Goal: Information Seeking & Learning: Learn about a topic

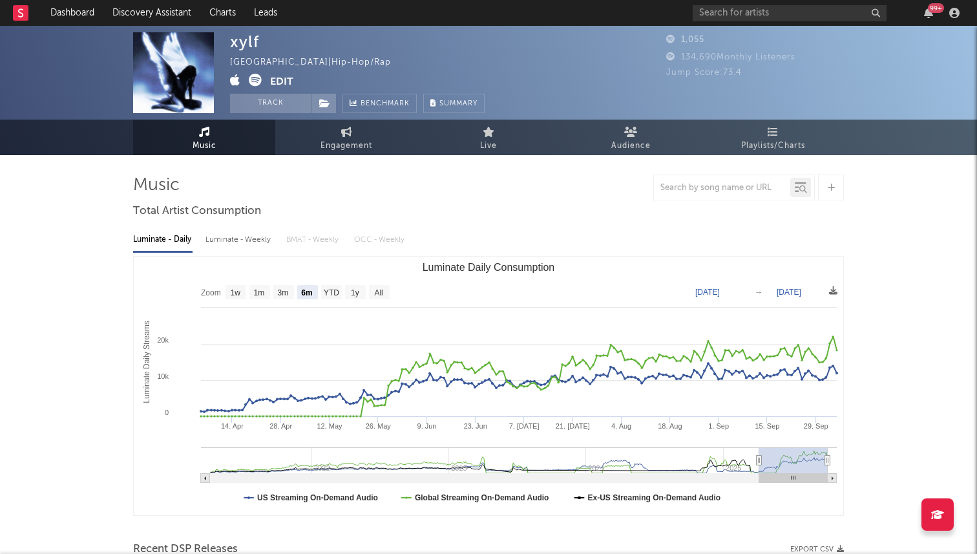
select select "6m"
click at [749, 10] on input "text" at bounding box center [790, 13] width 194 height 16
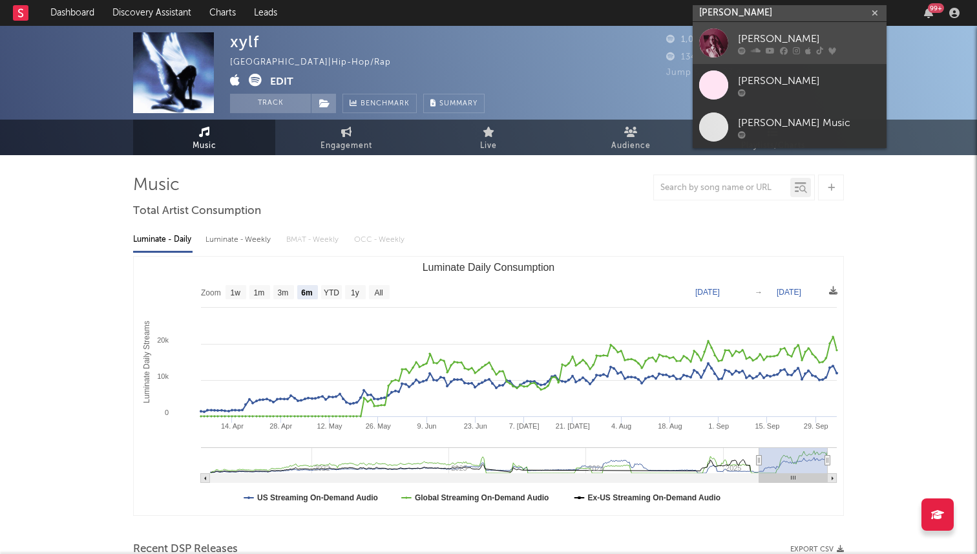
type input "haley joelle"
click at [749, 33] on div "[PERSON_NAME]" at bounding box center [809, 39] width 142 height 16
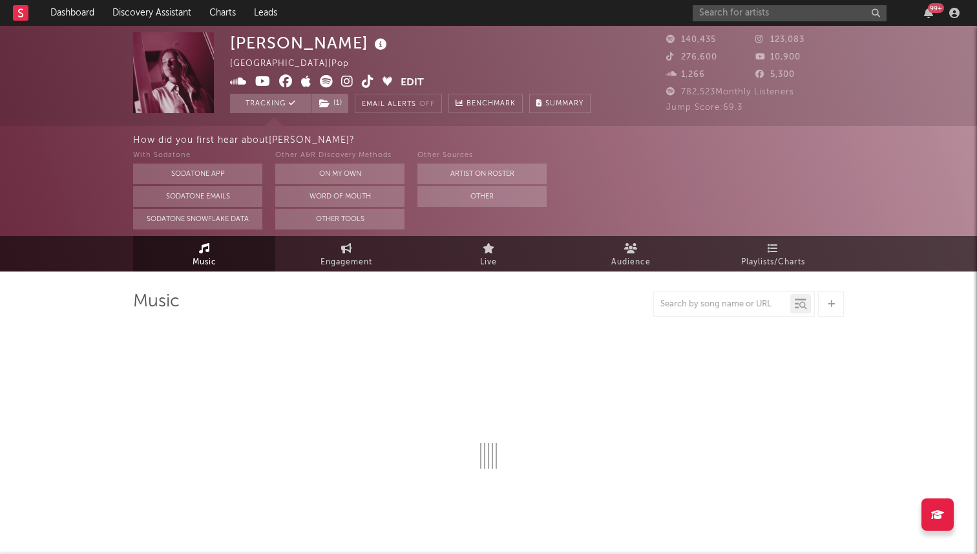
select select "6m"
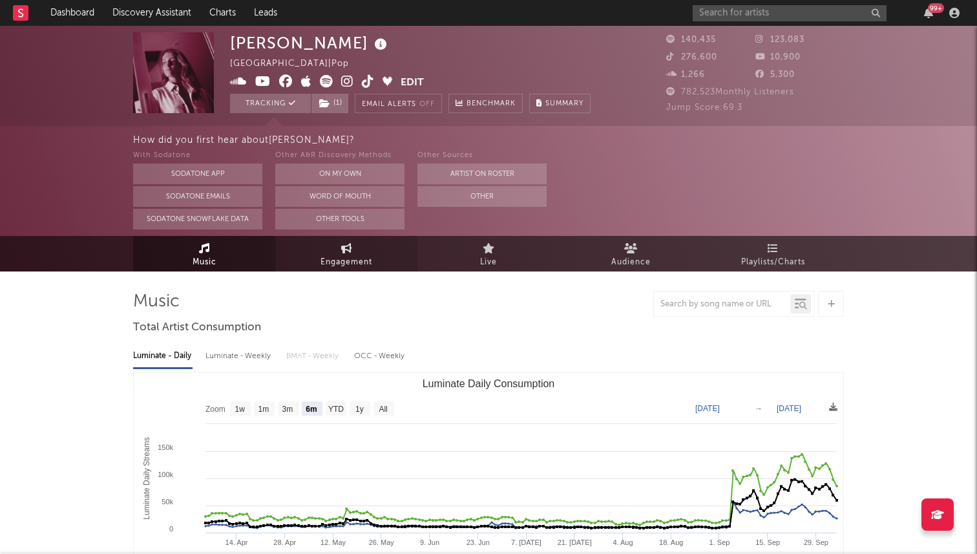
click at [311, 256] on link "Engagement" at bounding box center [346, 254] width 142 height 36
select select "1w"
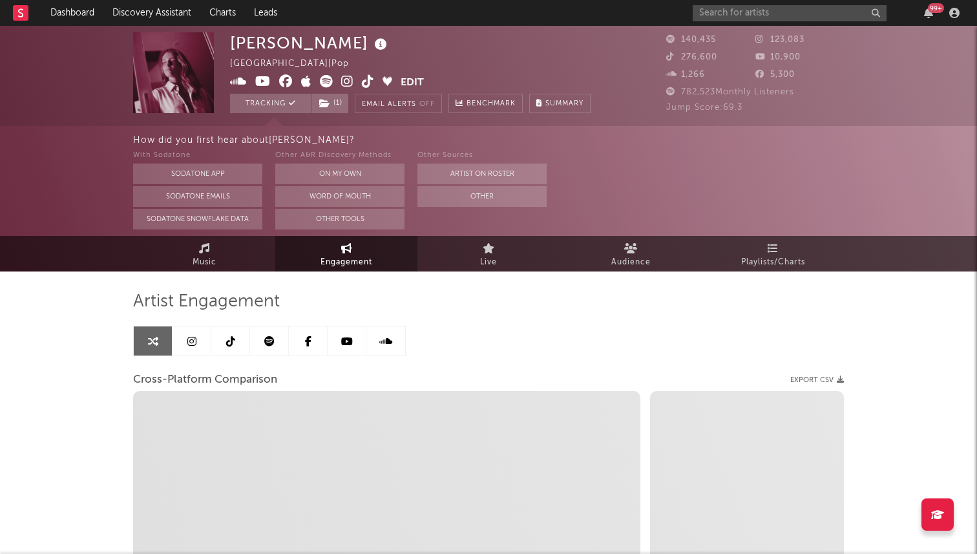
click at [208, 343] on link at bounding box center [192, 340] width 39 height 29
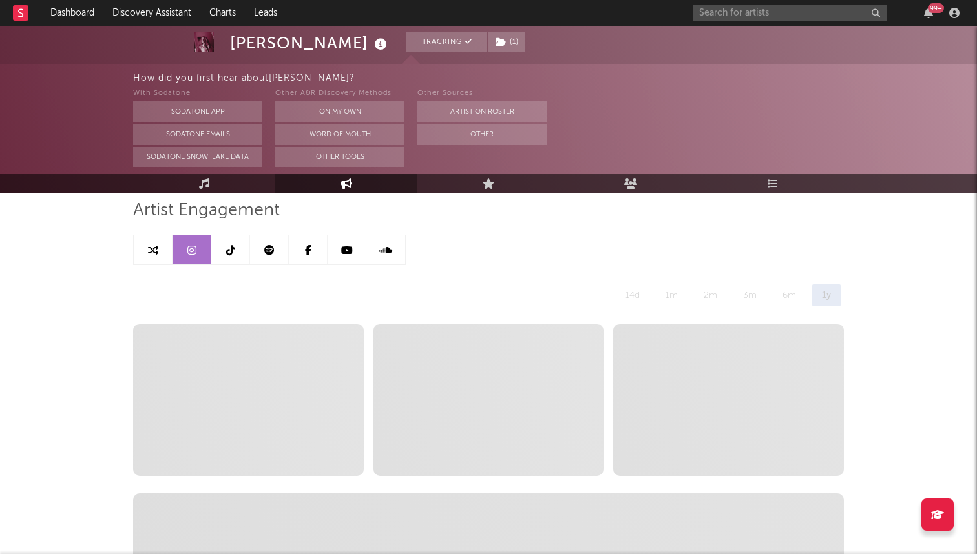
select select "6m"
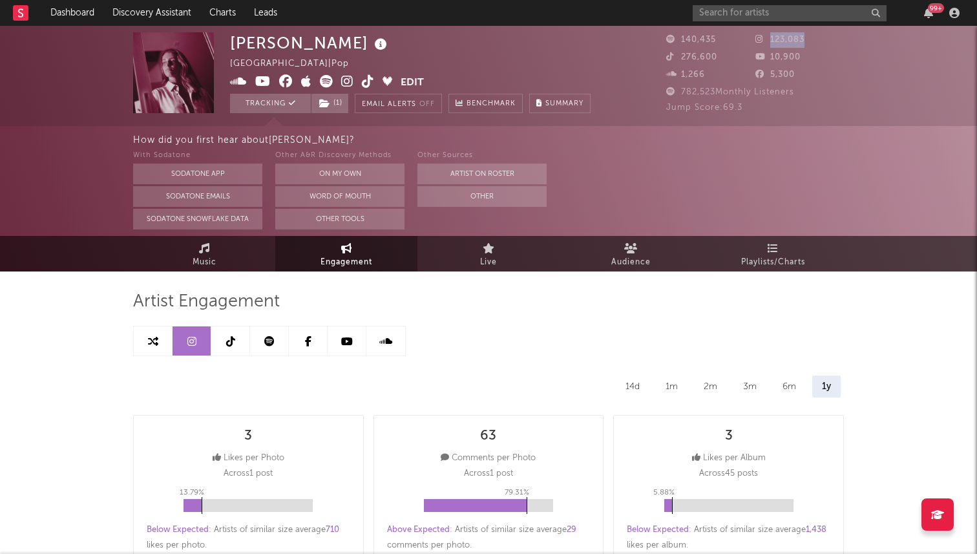
drag, startPoint x: 773, startPoint y: 39, endPoint x: 813, endPoint y: 36, distance: 40.9
click at [813, 36] on div "123,083" at bounding box center [800, 40] width 89 height 16
copy span "123,083"
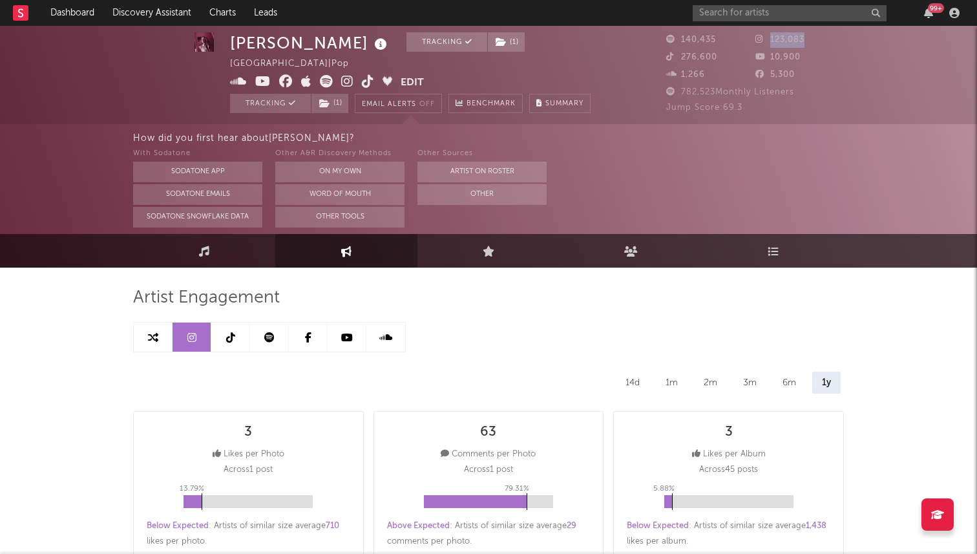
click at [241, 339] on link at bounding box center [230, 337] width 39 height 29
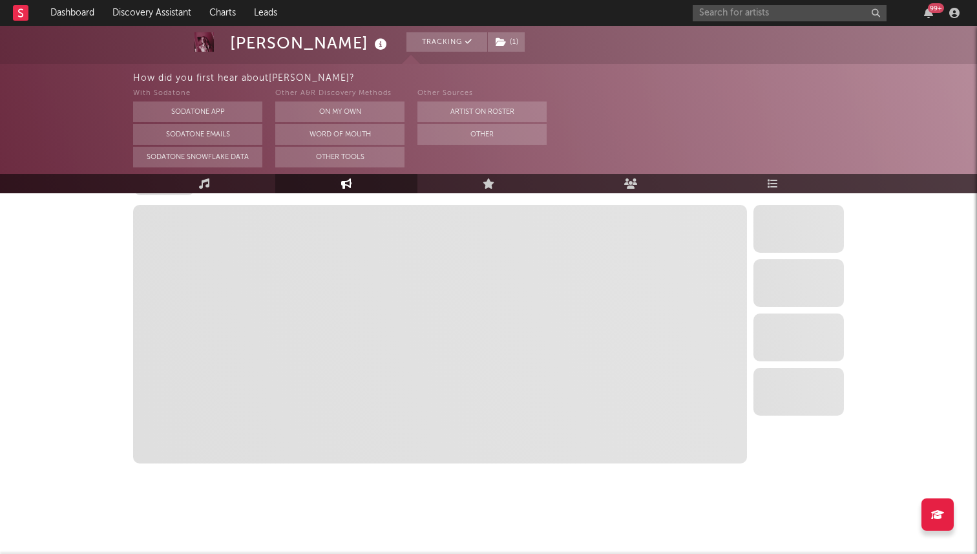
select select "6m"
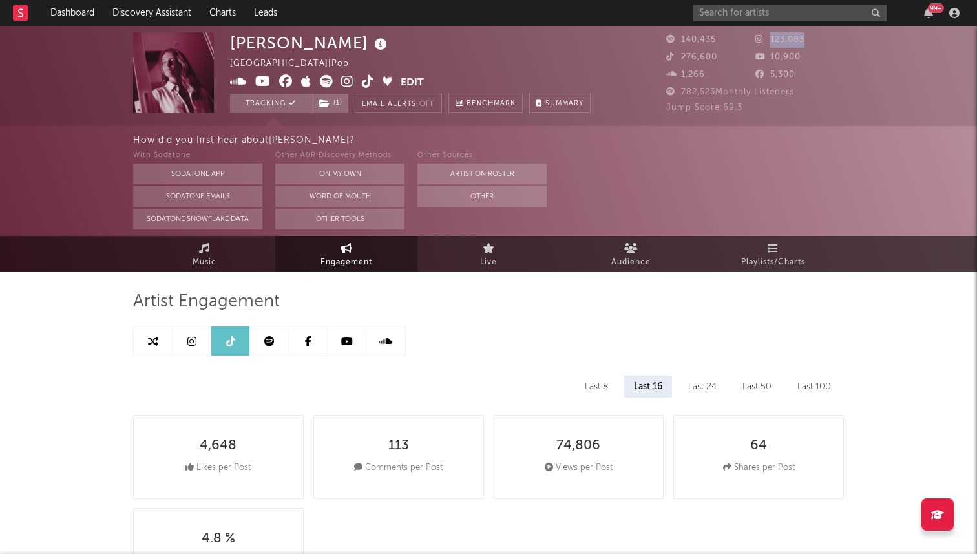
click at [348, 82] on icon at bounding box center [347, 81] width 12 height 13
click at [370, 83] on icon at bounding box center [368, 81] width 12 height 13
click at [205, 258] on span "Music" at bounding box center [205, 263] width 24 height 16
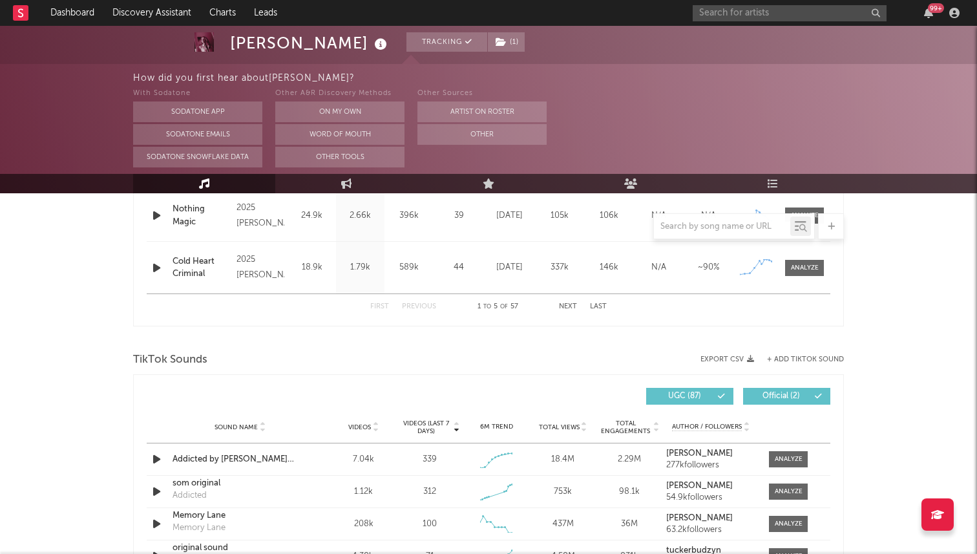
select select "6m"
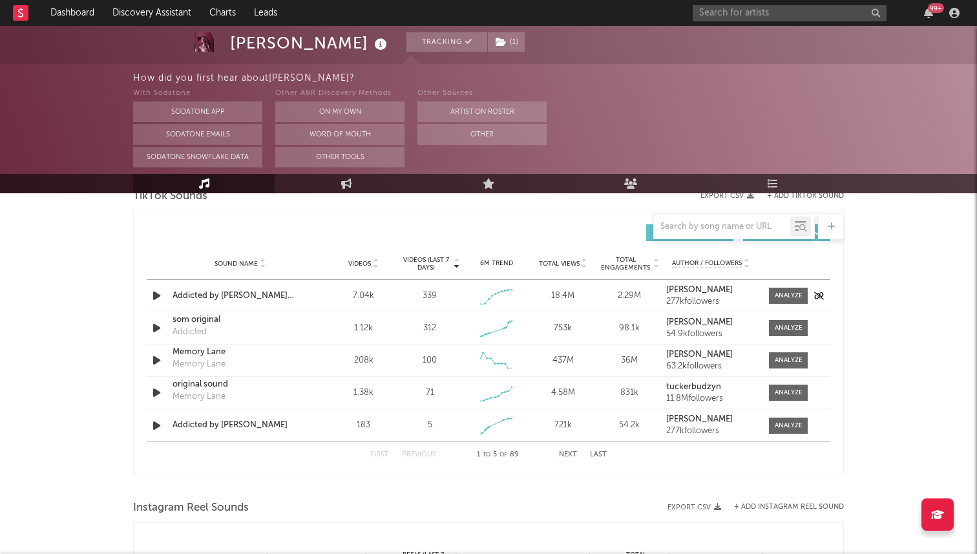
scroll to position [890, 0]
click at [800, 297] on div at bounding box center [789, 297] width 28 height 10
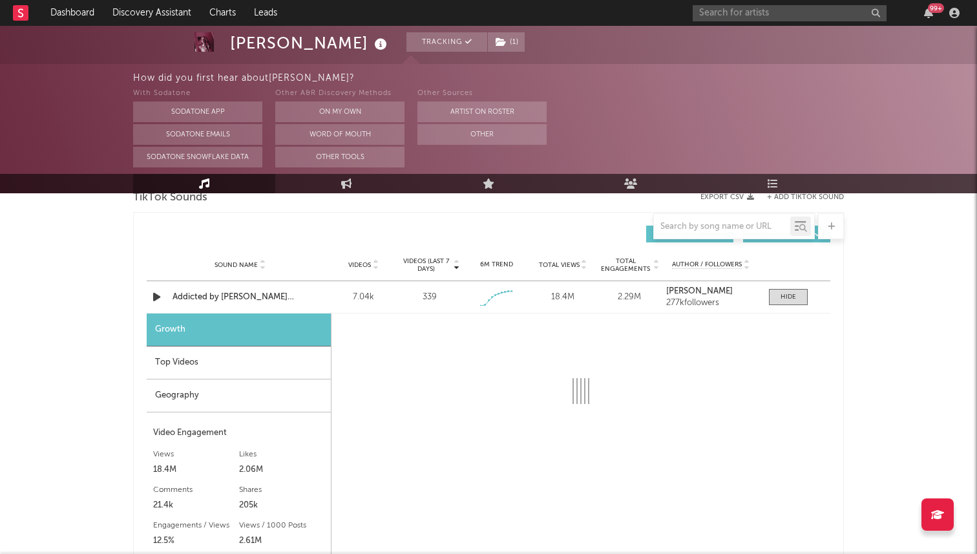
select select "1w"
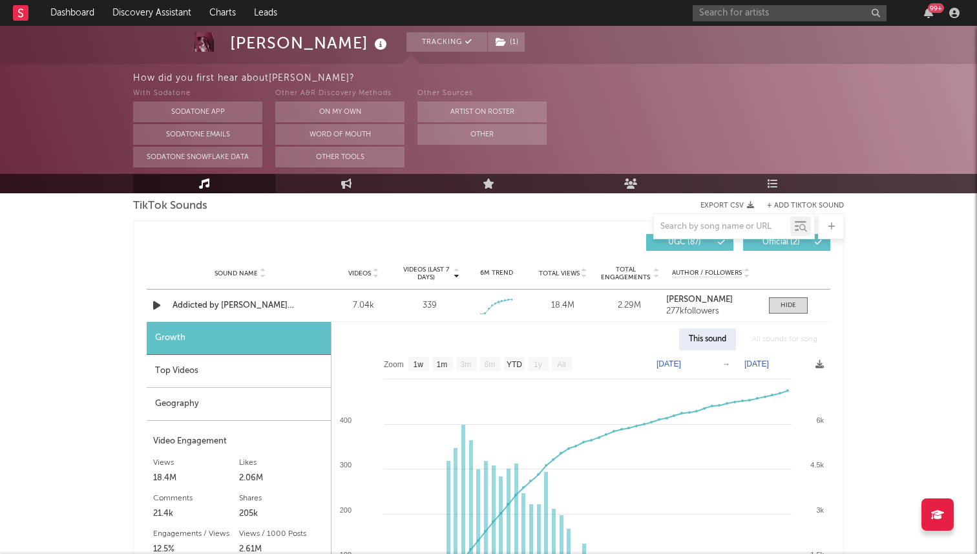
scroll to position [870, 0]
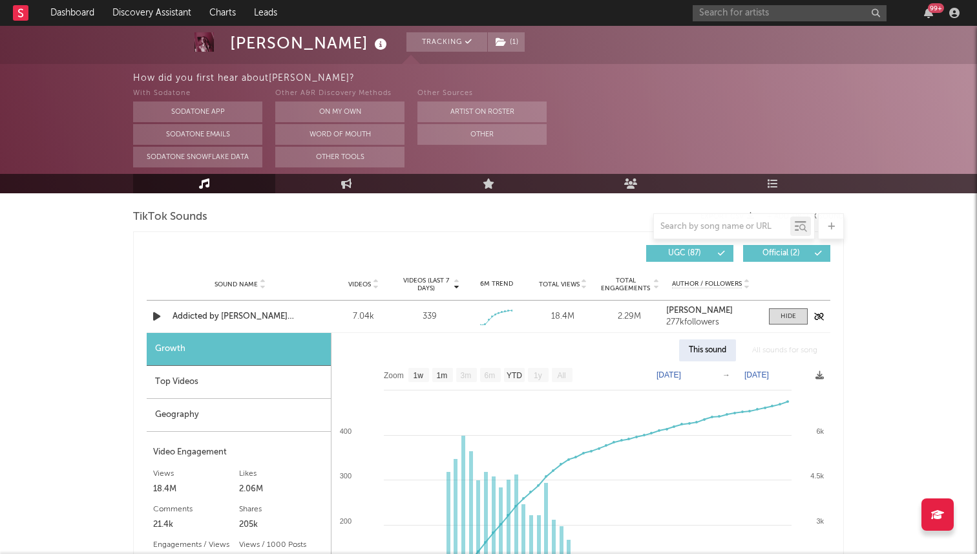
click at [242, 315] on div "Addicted by Haley Joelle acoustic" at bounding box center [240, 316] width 135 height 13
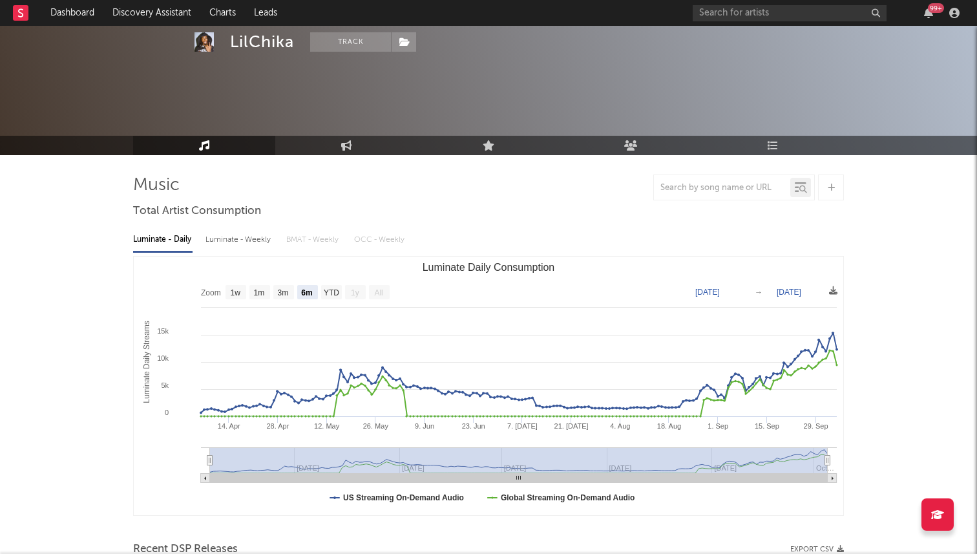
select select "6m"
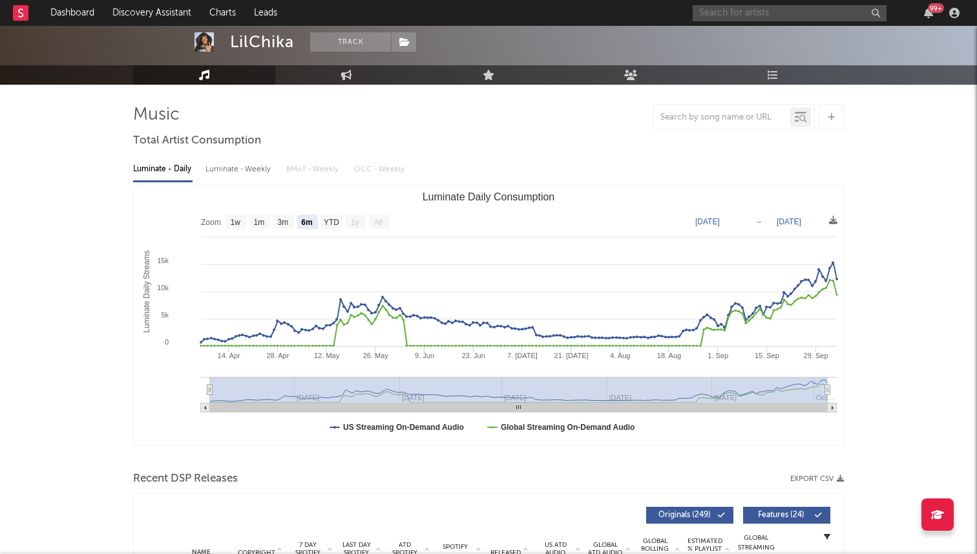
click at [752, 10] on input "text" at bounding box center [790, 13] width 194 height 16
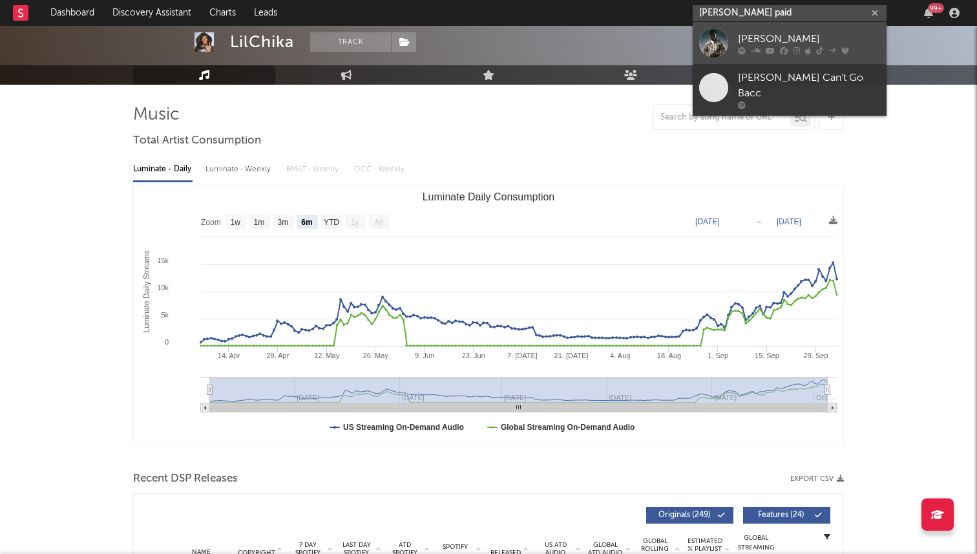
type input "nino paid"
click at [802, 43] on div "Nino Paid" at bounding box center [809, 39] width 142 height 16
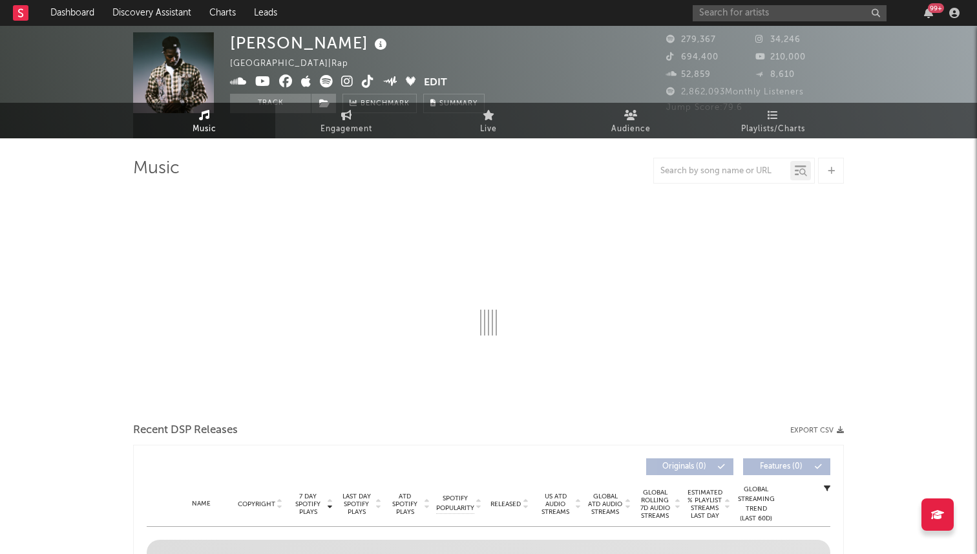
select select "6m"
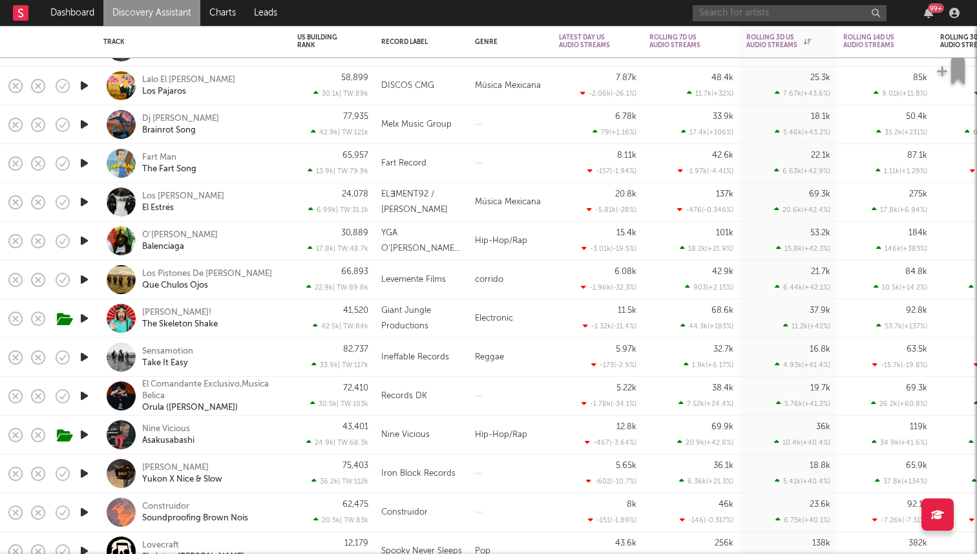
click at [768, 8] on input "text" at bounding box center [790, 13] width 194 height 16
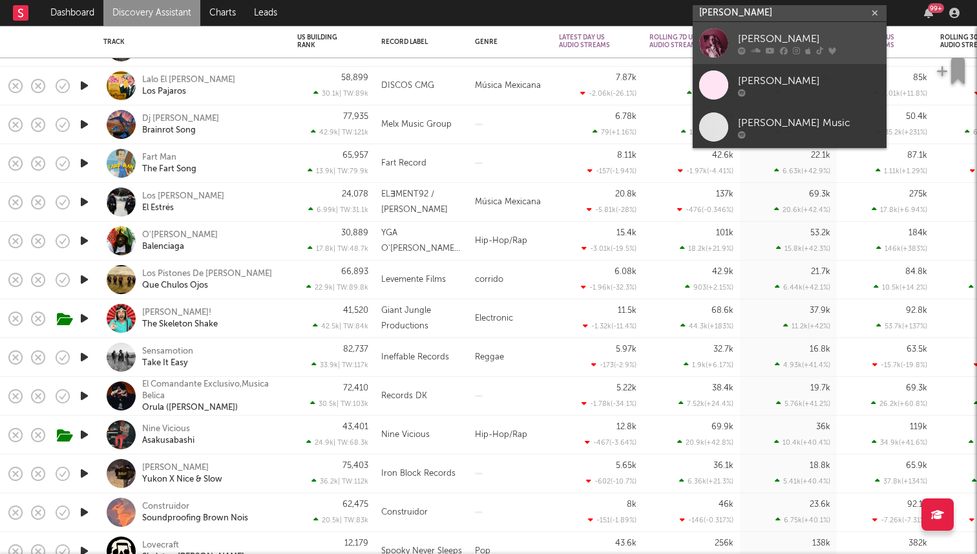
type input "haley joelle"
click at [741, 32] on div "[PERSON_NAME]" at bounding box center [809, 39] width 142 height 16
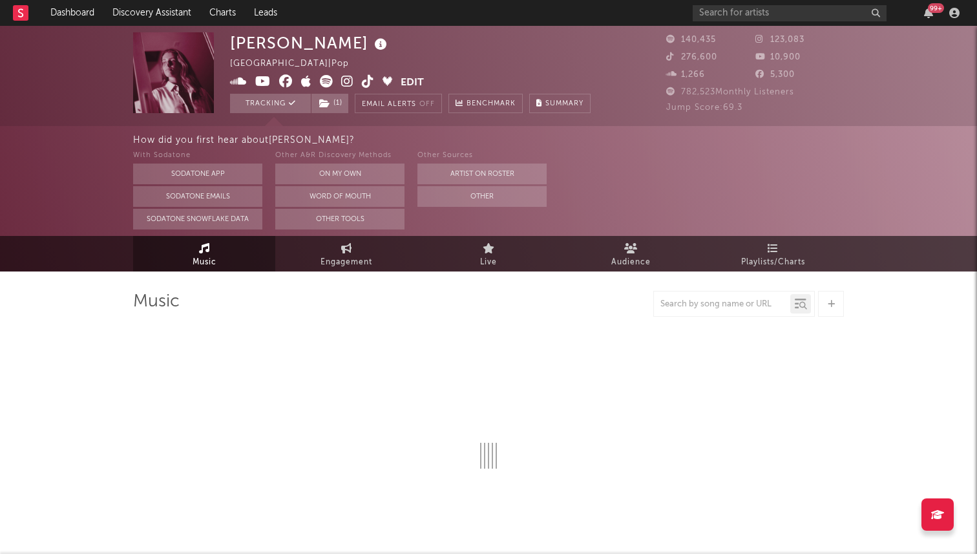
select select "6m"
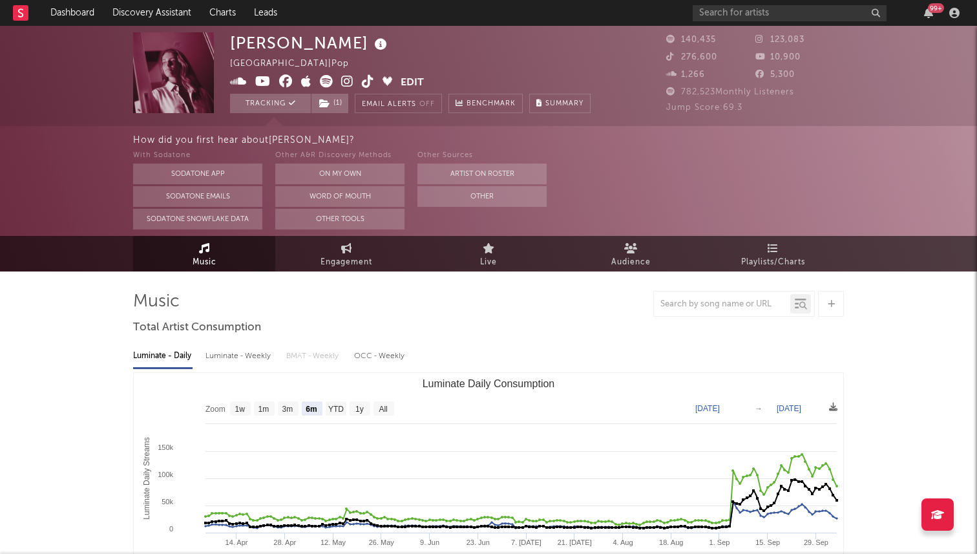
click at [322, 82] on icon at bounding box center [326, 81] width 13 height 13
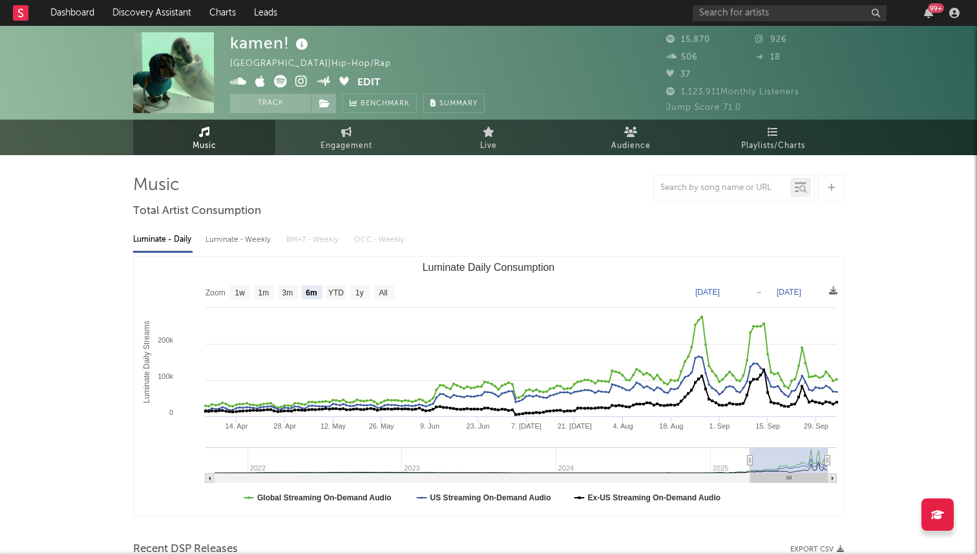
select select "6m"
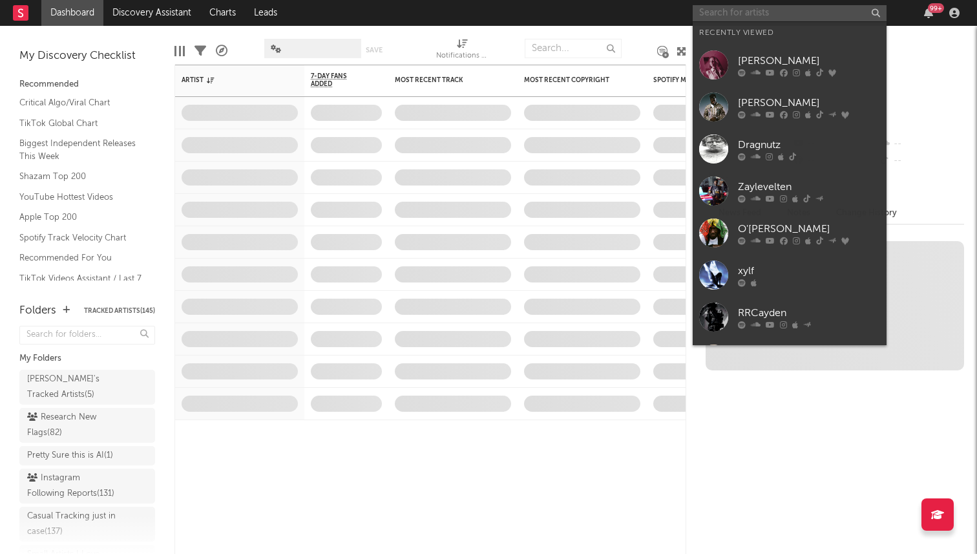
click at [793, 13] on input "text" at bounding box center [790, 13] width 194 height 16
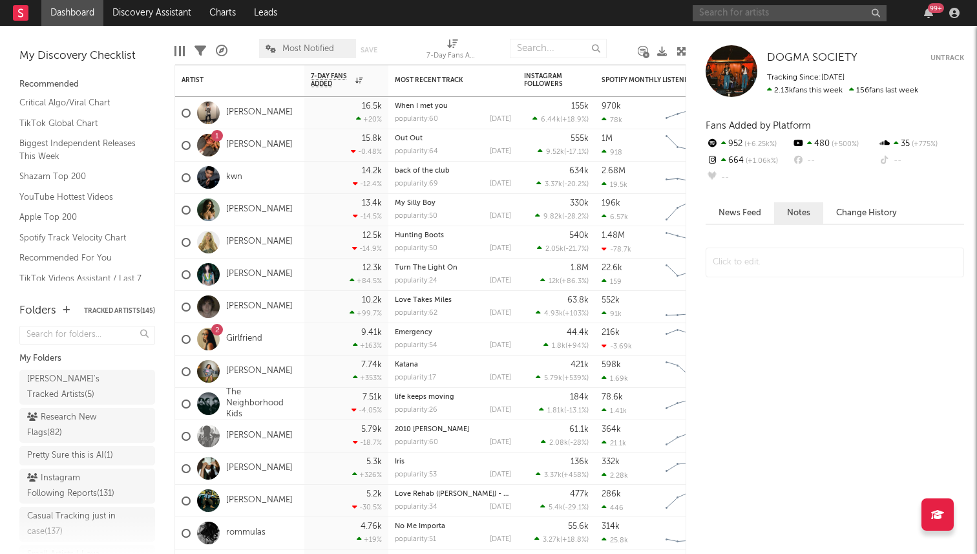
type input "m"
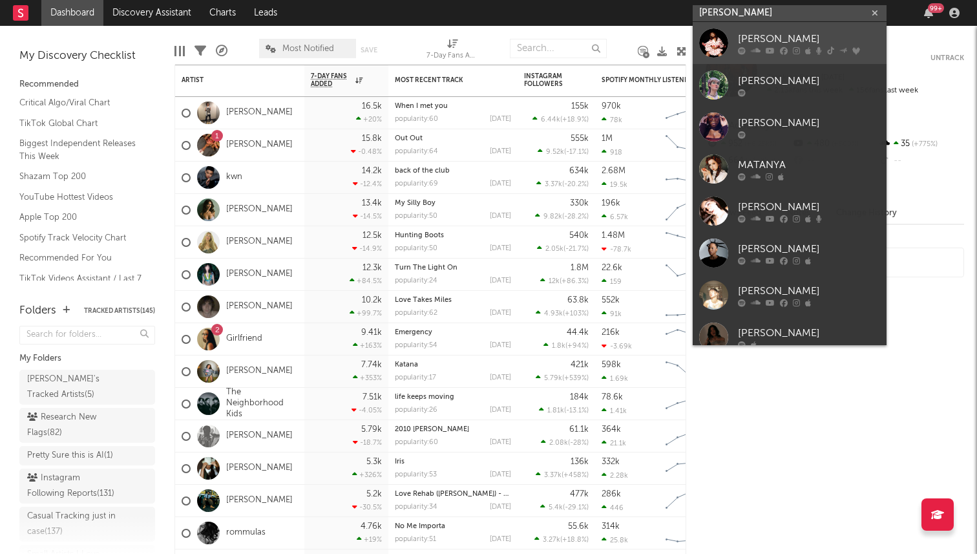
type input "[PERSON_NAME]"
click at [721, 50] on div at bounding box center [713, 42] width 29 height 29
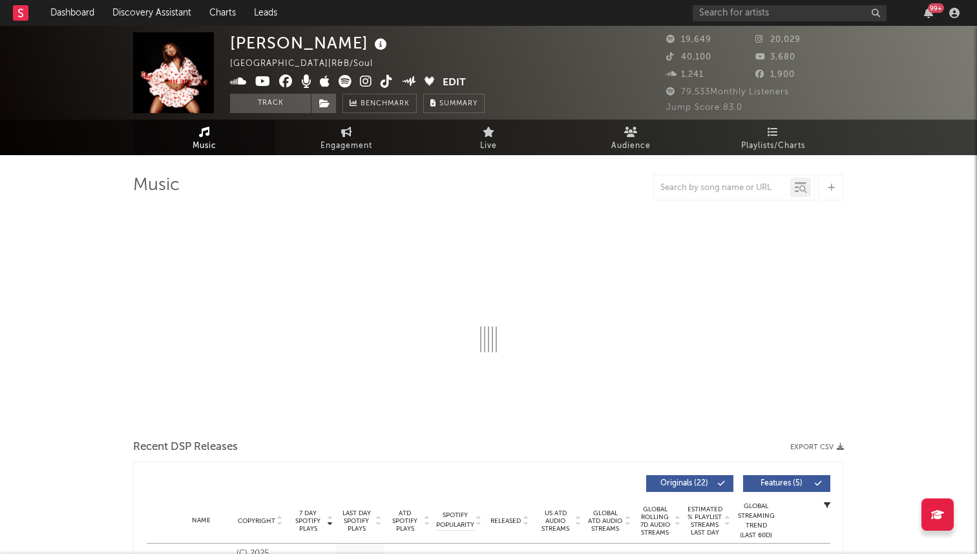
select select "6m"
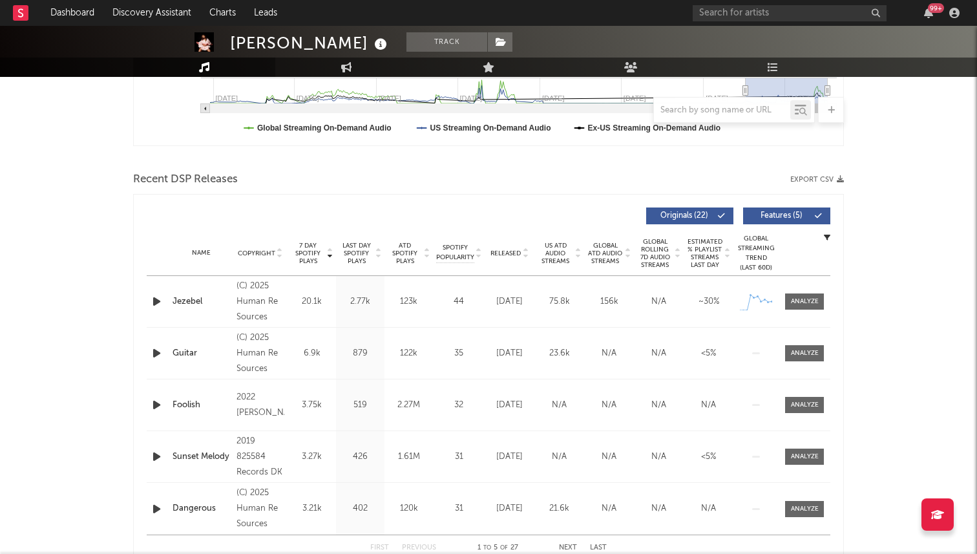
scroll to position [372, 0]
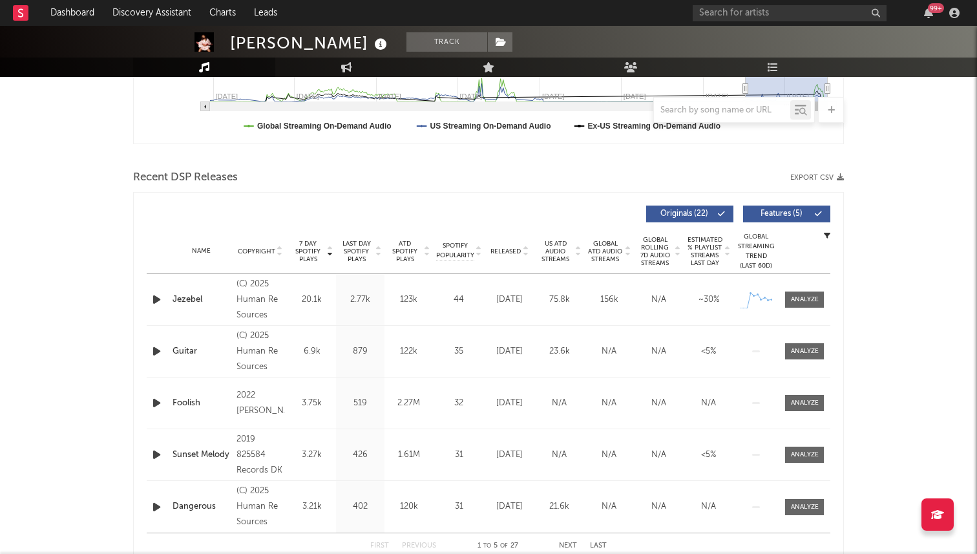
click at [505, 244] on div "Name Copyright Label Album Names Composer Names 7 Day Spotify Plays Last Day Sp…" at bounding box center [489, 251] width 684 height 45
click at [506, 248] on span "Released" at bounding box center [506, 252] width 30 height 8
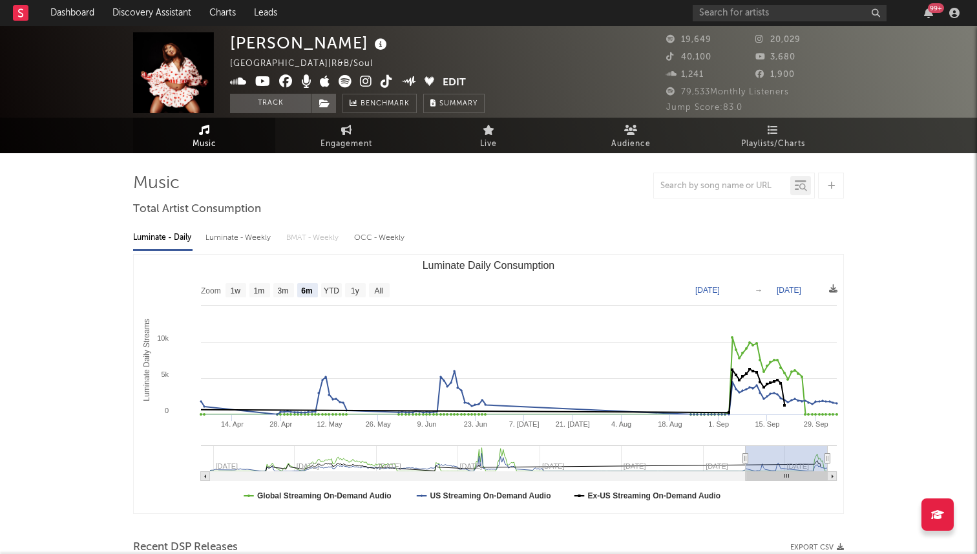
scroll to position [0, 0]
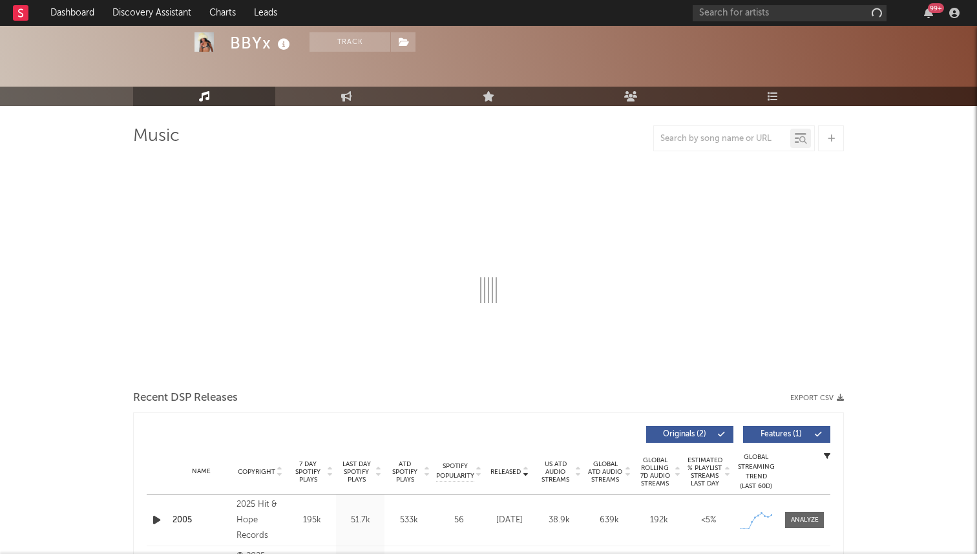
scroll to position [54, 0]
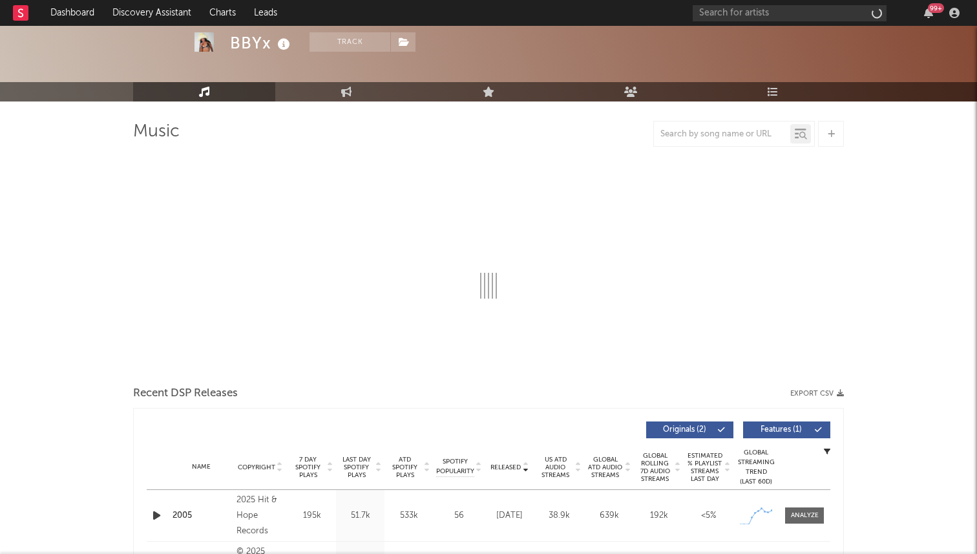
select select "6m"
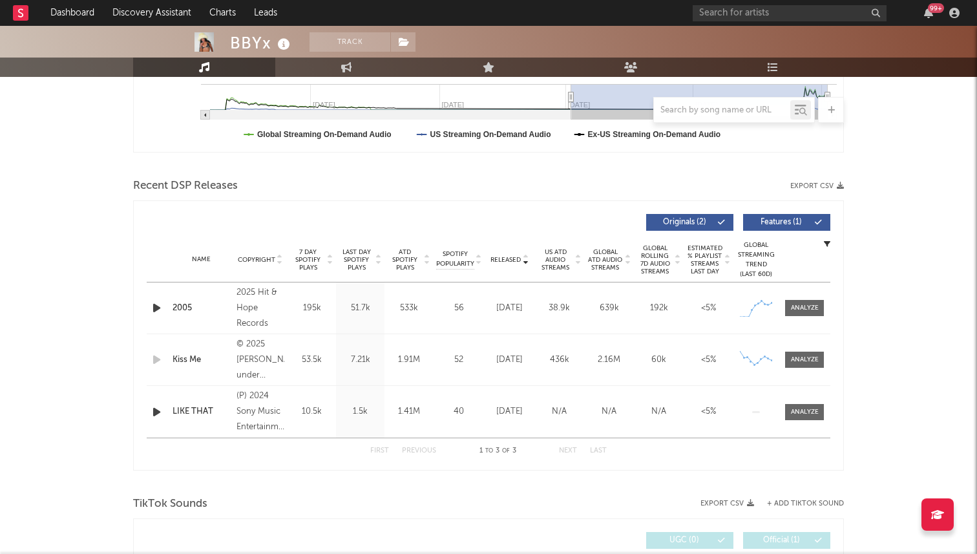
scroll to position [0, 0]
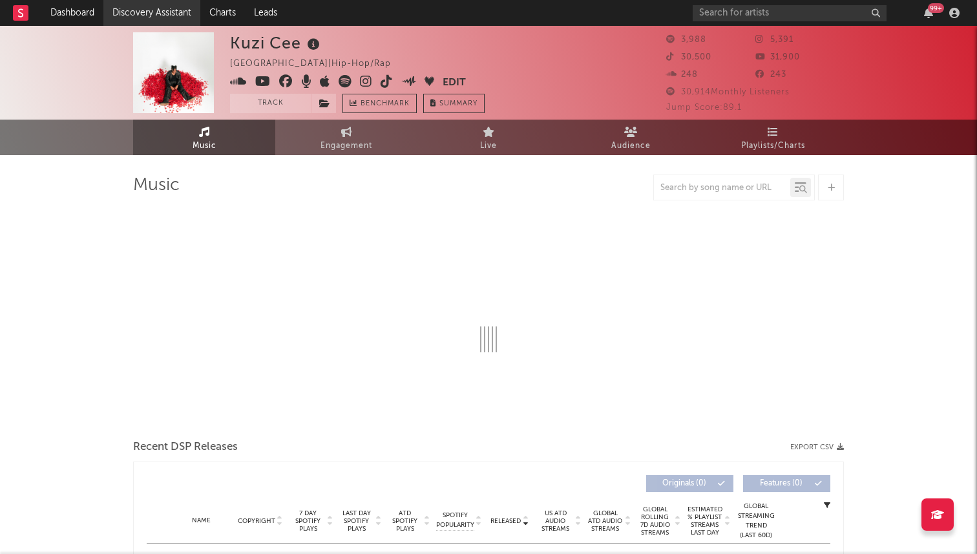
select select "6m"
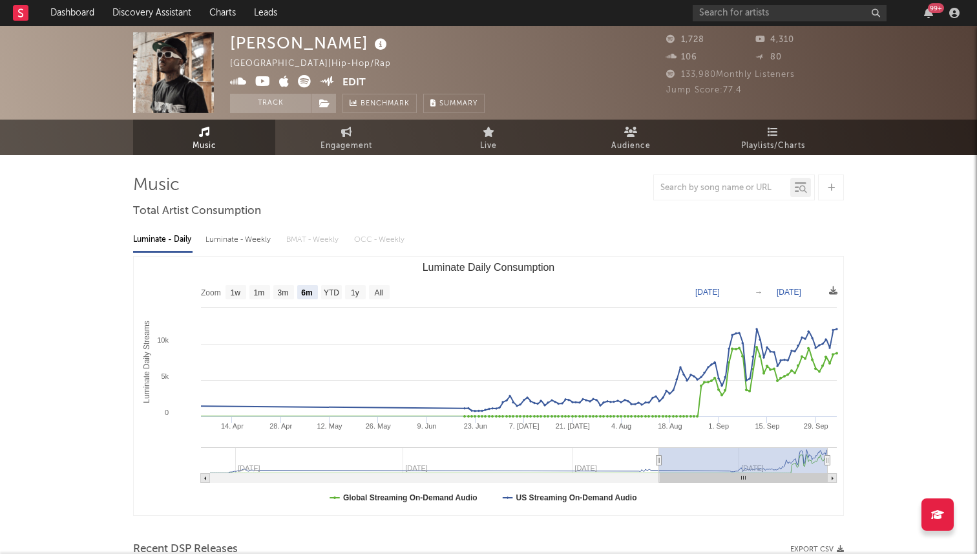
select select "6m"
click at [732, 16] on input "text" at bounding box center [790, 13] width 194 height 16
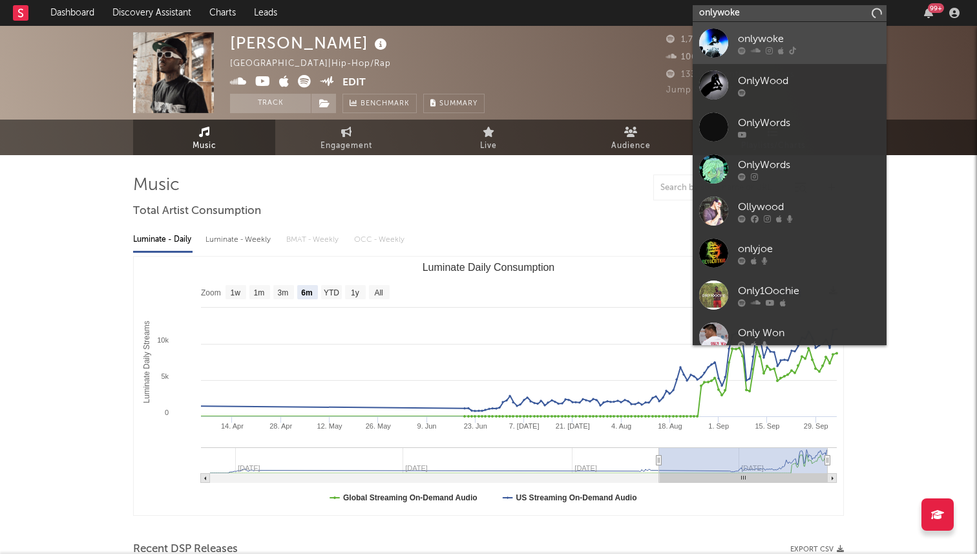
type input "onlywoke"
click at [710, 34] on div at bounding box center [713, 42] width 29 height 29
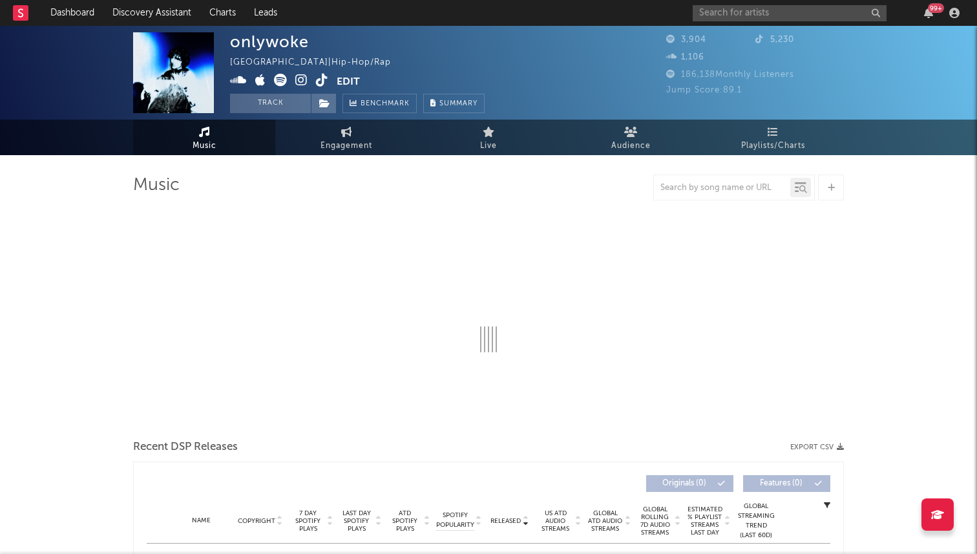
select select "1w"
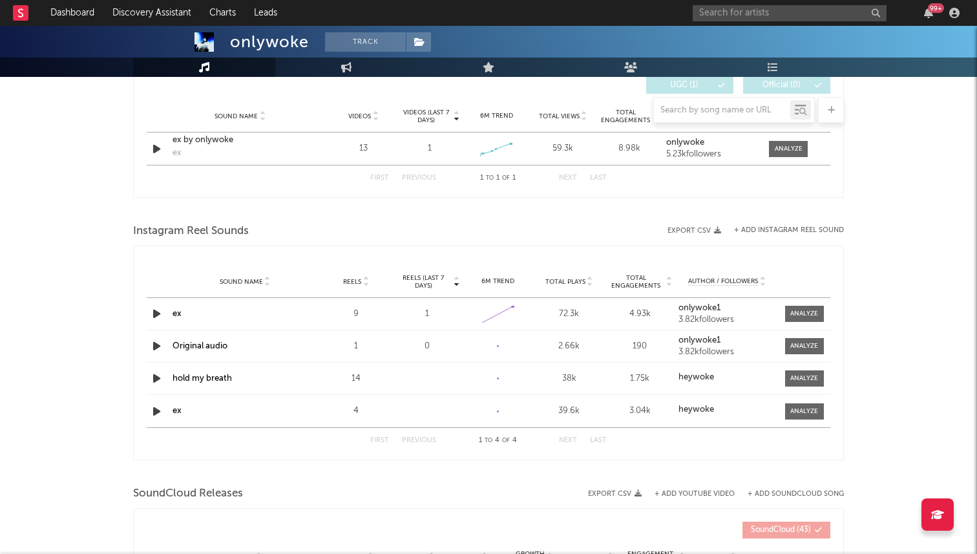
scroll to position [926, 0]
